Goal: Find specific page/section: Find specific page/section

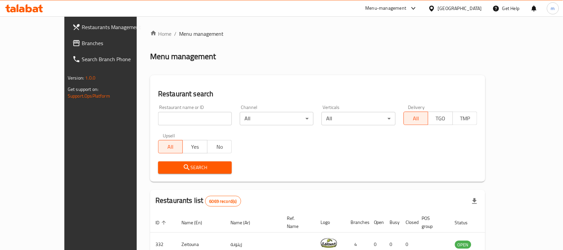
click at [434, 9] on icon at bounding box center [432, 8] width 5 height 6
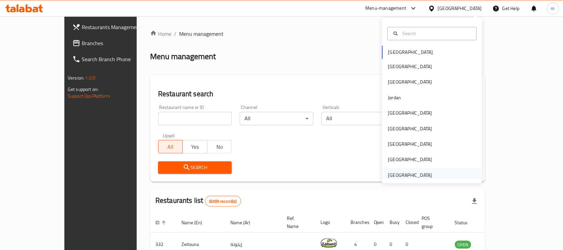
click at [403, 176] on div "[GEOGRAPHIC_DATA]" at bounding box center [411, 174] width 44 height 7
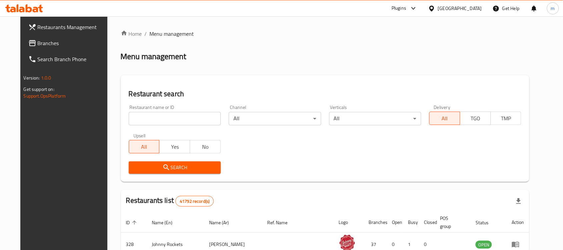
click at [406, 9] on div "Plugins" at bounding box center [399, 8] width 15 height 8
click at [363, 43] on div "Global Quality Control Center" at bounding box center [353, 44] width 58 height 7
